Goal: Task Accomplishment & Management: Manage account settings

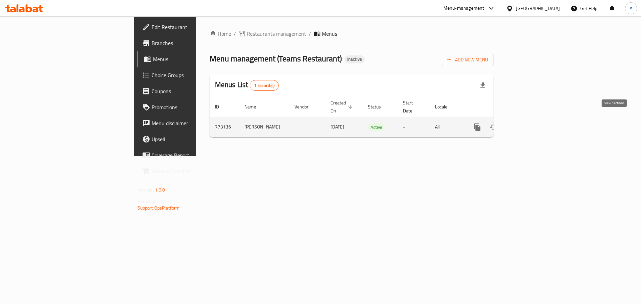
click at [530, 123] on icon "enhanced table" at bounding box center [526, 127] width 8 height 8
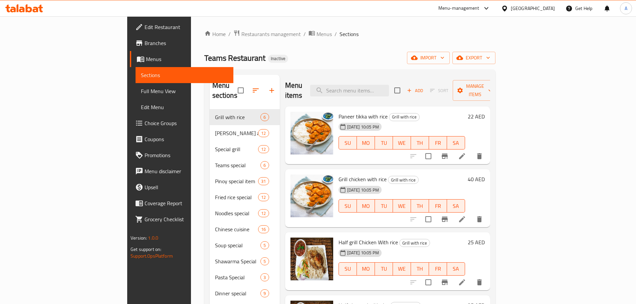
click at [146, 61] on span "Menus" at bounding box center [187, 59] width 82 height 8
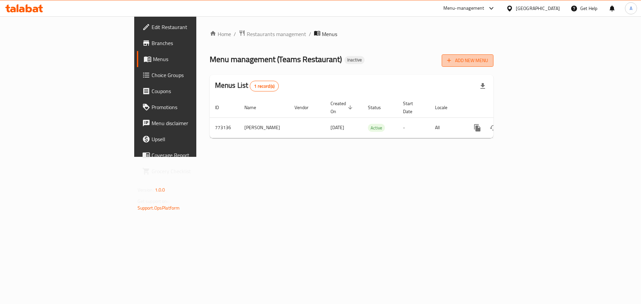
click at [488, 60] on span "Add New Menu" at bounding box center [467, 60] width 41 height 8
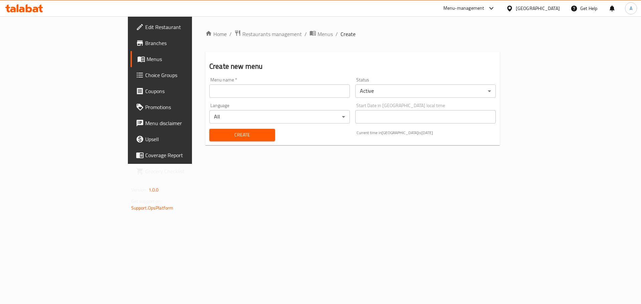
click at [247, 97] on input "text" at bounding box center [279, 90] width 141 height 13
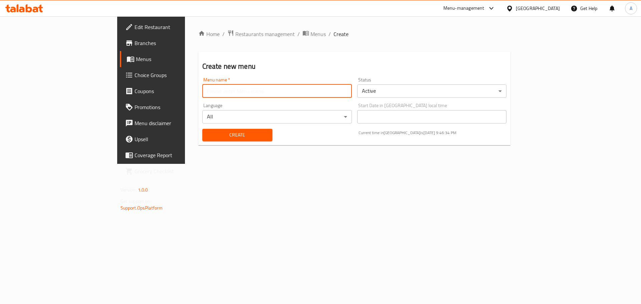
type input "New"
click at [208, 136] on span "Create" at bounding box center [237, 135] width 59 height 8
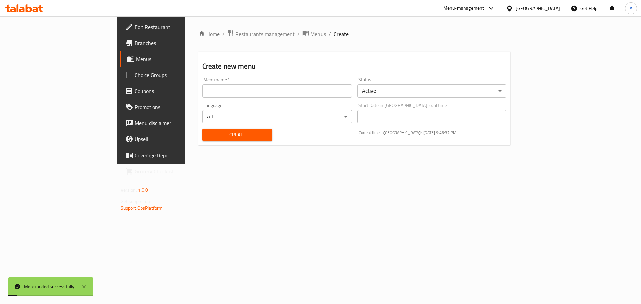
click at [120, 53] on link "Menus" at bounding box center [172, 59] width 105 height 16
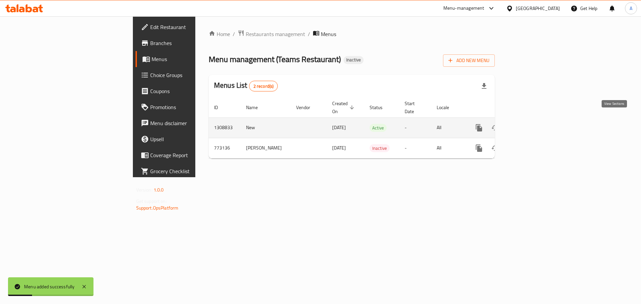
click at [531, 124] on icon "enhanced table" at bounding box center [527, 128] width 8 height 8
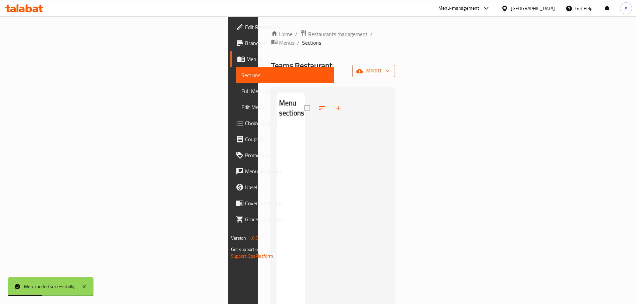
click at [390, 67] on span "import" at bounding box center [374, 71] width 32 height 8
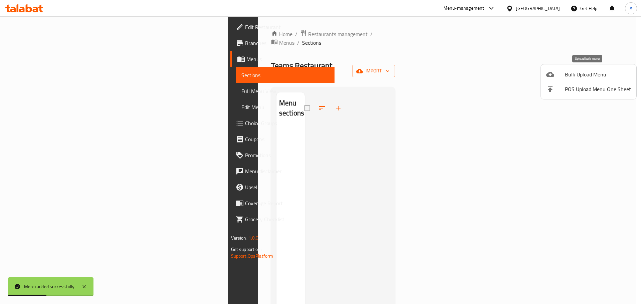
click at [575, 73] on span "Bulk Upload Menu" at bounding box center [598, 74] width 66 height 8
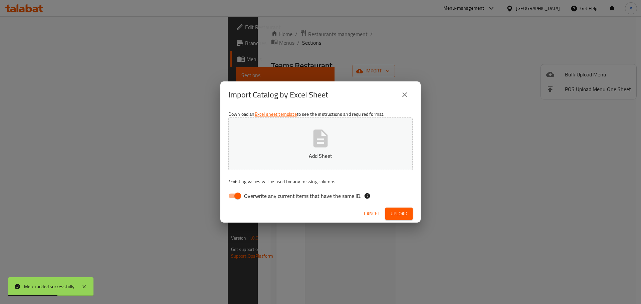
click at [249, 200] on span "Overwrite any current items that have the same ID." at bounding box center [302, 196] width 117 height 8
click at [230, 197] on input "Overwrite any current items that have the same ID." at bounding box center [238, 196] width 38 height 13
checkbox input "false"
click at [383, 210] on div "Cancel Upload" at bounding box center [320, 214] width 200 height 18
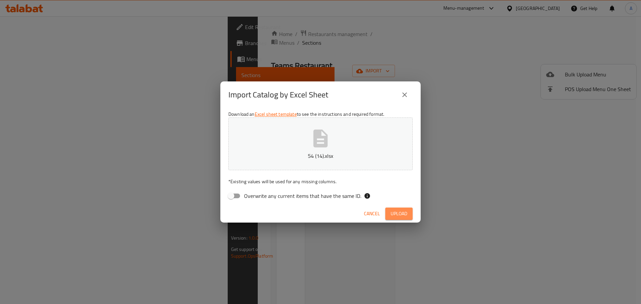
click at [396, 215] on span "Upload" at bounding box center [399, 214] width 17 height 8
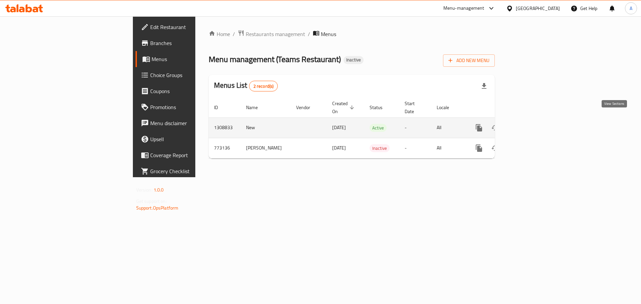
click at [535, 120] on link "enhanced table" at bounding box center [527, 128] width 16 height 16
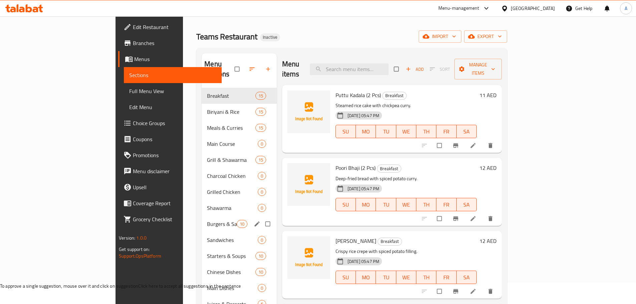
scroll to position [33, 0]
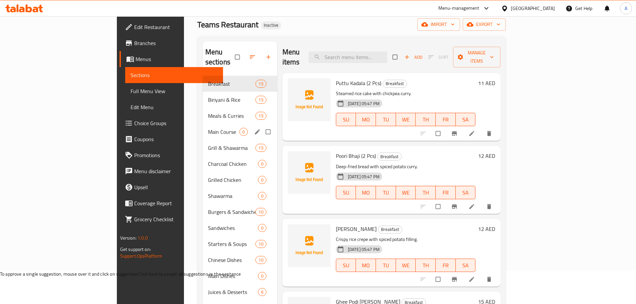
click at [262, 126] on input "Menu sections" at bounding box center [269, 132] width 14 height 13
checkbox input "true"
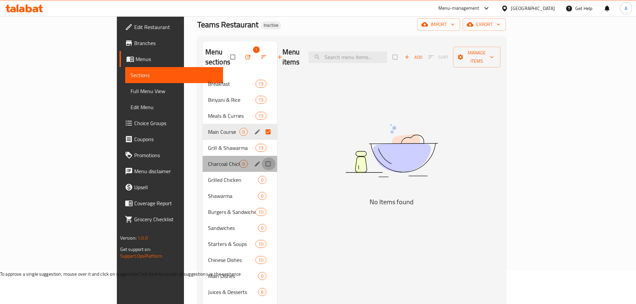
click at [262, 158] on input "Menu sections" at bounding box center [269, 164] width 14 height 13
checkbox input "true"
click at [262, 174] on input "Menu sections" at bounding box center [269, 180] width 14 height 13
checkbox input "true"
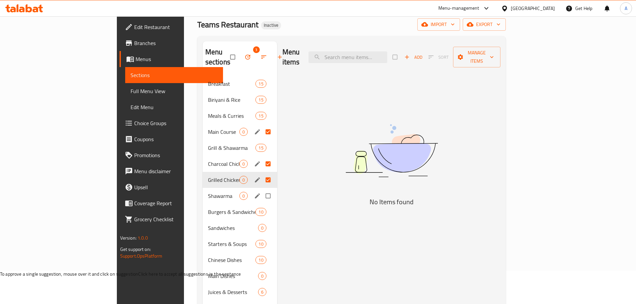
click at [262, 190] on input "Menu sections" at bounding box center [269, 196] width 14 height 13
checkbox input "true"
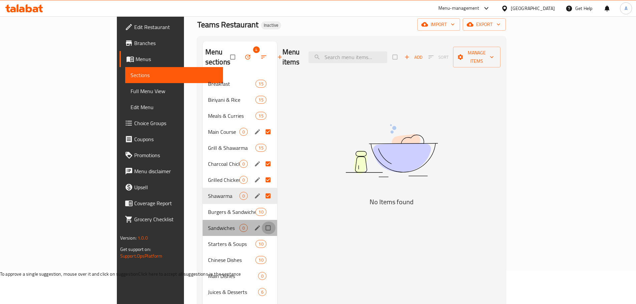
click at [262, 222] on input "Menu sections" at bounding box center [269, 228] width 14 height 13
checkbox input "true"
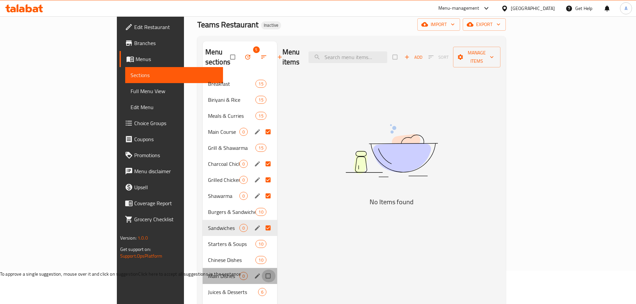
click at [262, 270] on input "Menu sections" at bounding box center [269, 276] width 14 height 13
checkbox input "true"
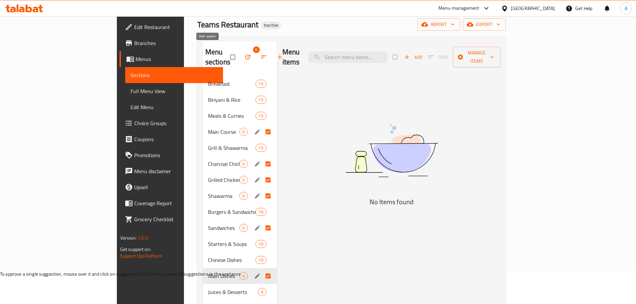
click at [245, 55] on icon "button" at bounding box center [247, 57] width 5 height 5
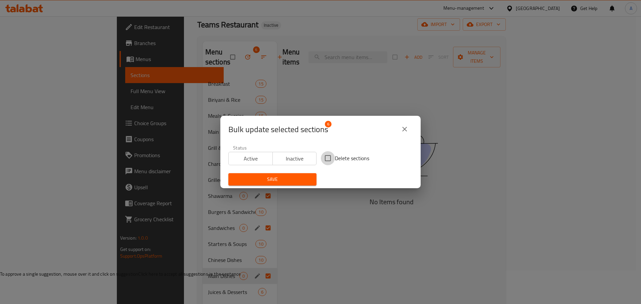
click at [332, 156] on input "Delete sections" at bounding box center [328, 158] width 14 height 14
checkbox input "true"
click at [401, 127] on icon "close" at bounding box center [405, 129] width 8 height 8
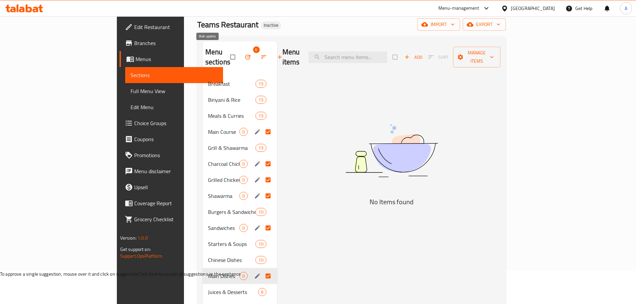
click at [244, 54] on icon "button" at bounding box center [247, 57] width 7 height 7
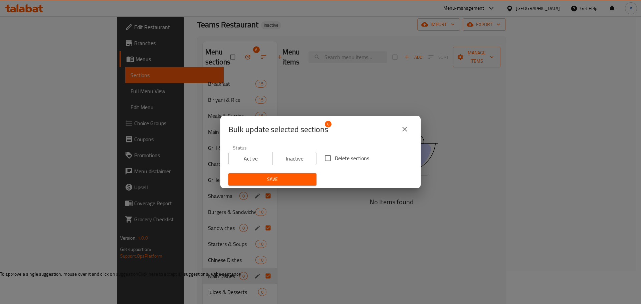
click at [317, 155] on div "Status Active Inactive" at bounding box center [272, 155] width 96 height 28
click at [327, 156] on input "Delete sections" at bounding box center [328, 158] width 14 height 14
checkbox input "true"
click at [296, 178] on span "Save" at bounding box center [272, 179] width 77 height 8
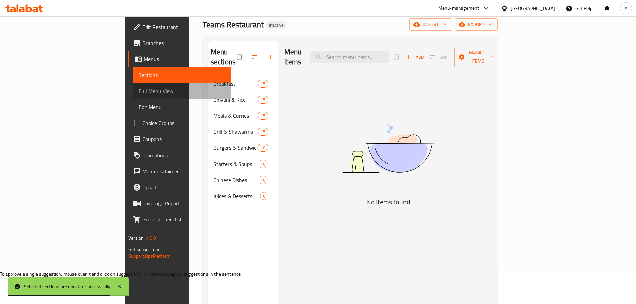
click at [139, 90] on span "Full Menu View" at bounding box center [182, 91] width 87 height 8
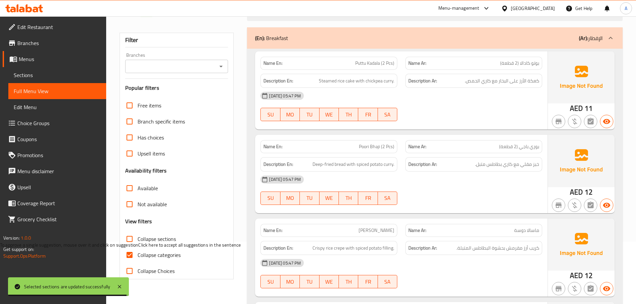
scroll to position [167, 0]
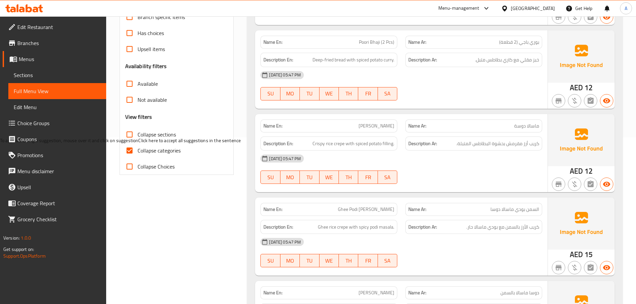
click at [134, 147] on input "Collapse categories" at bounding box center [130, 151] width 16 height 16
checkbox input "false"
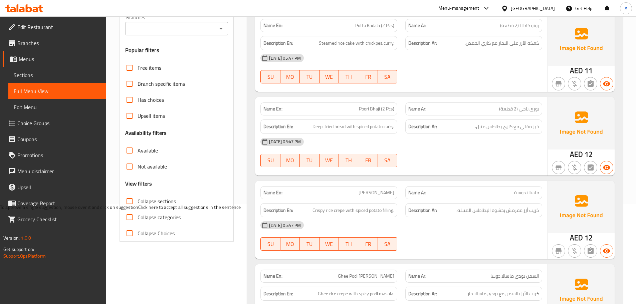
scroll to position [0, 0]
click at [68, 77] on span "Sections" at bounding box center [57, 75] width 87 height 8
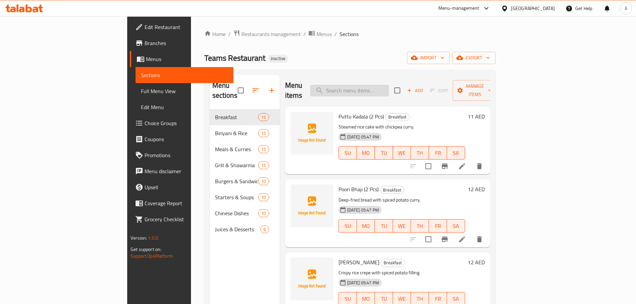
click at [389, 85] on input "search" at bounding box center [349, 91] width 79 height 12
paste input "Squid (Koonthal) Roast"
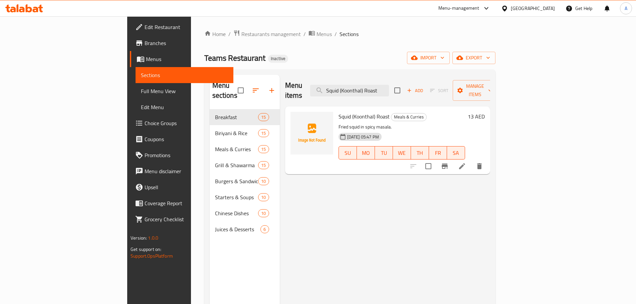
type input "Squid (Koonthal) Roast"
click at [484, 162] on icon "delete" at bounding box center [480, 166] width 8 height 8
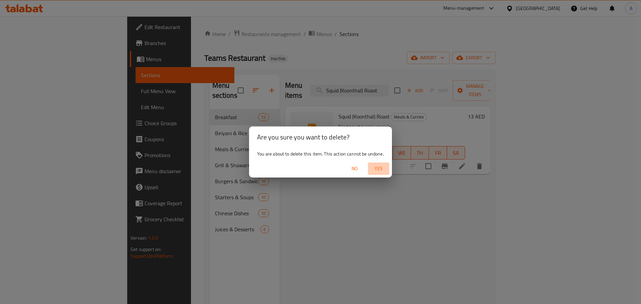
click at [379, 166] on span "Yes" at bounding box center [379, 169] width 16 height 8
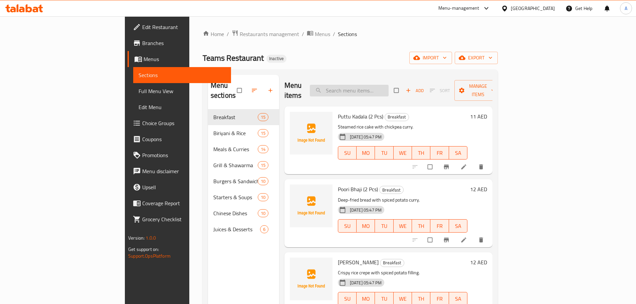
click at [379, 85] on input "search" at bounding box center [349, 91] width 79 height 12
paste input "Squid (Koonthal) Roast"
type input "Squid (Koonthal) Roast"
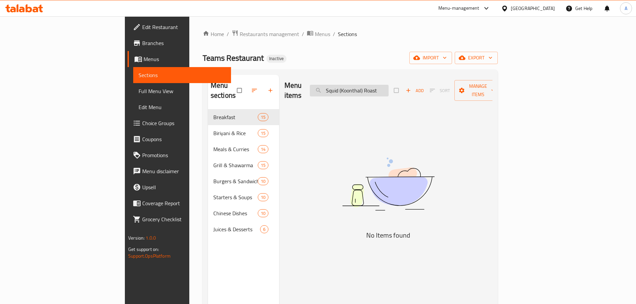
click at [389, 86] on input "Squid (Koonthal) Roast" at bounding box center [349, 91] width 79 height 12
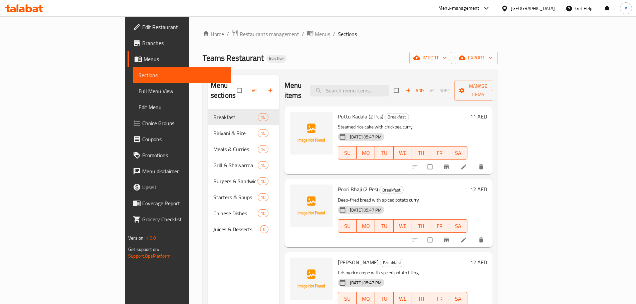
drag, startPoint x: 58, startPoint y: 86, endPoint x: 64, endPoint y: 84, distance: 5.6
click at [133, 86] on link "Full Menu View" at bounding box center [182, 91] width 98 height 16
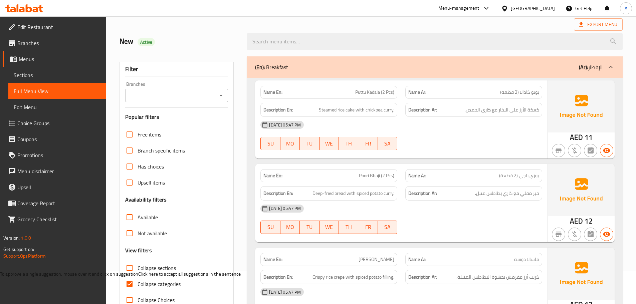
scroll to position [167, 0]
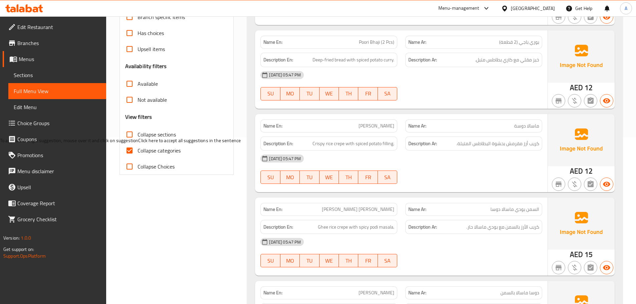
click at [160, 155] on span "Collapse categories" at bounding box center [159, 151] width 43 height 8
click at [138, 155] on input "Collapse categories" at bounding box center [130, 151] width 16 height 16
checkbox input "false"
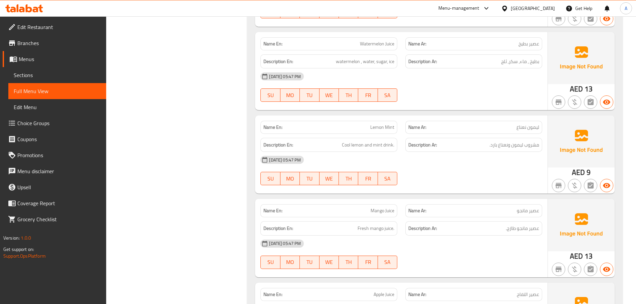
scroll to position [8224, 0]
